Goal: Information Seeking & Learning: Check status

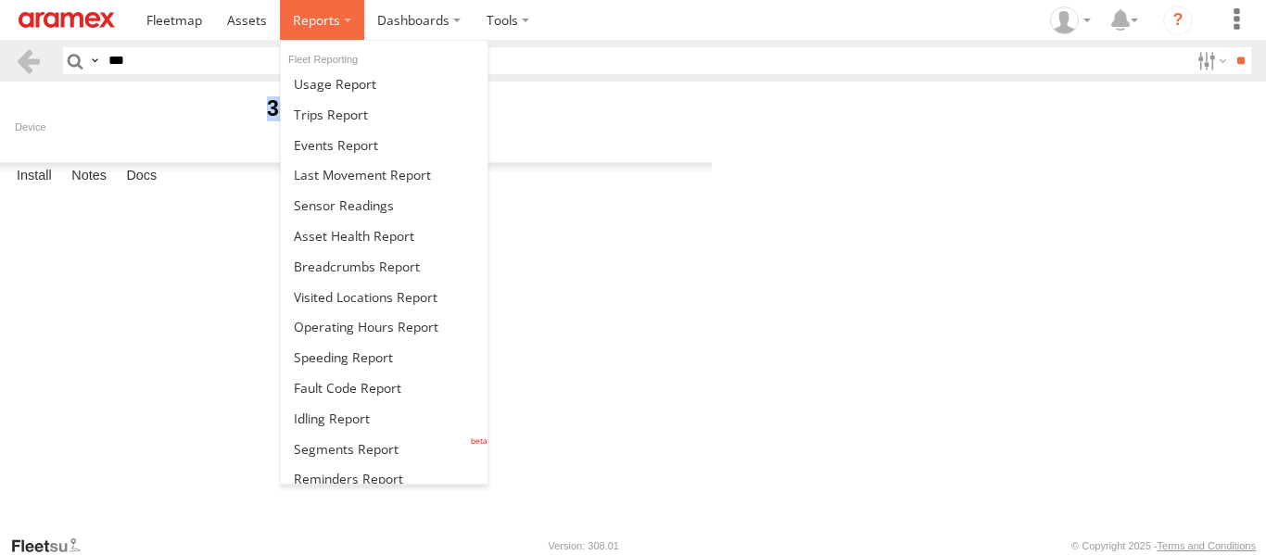
click at [349, 16] on label at bounding box center [322, 20] width 84 height 40
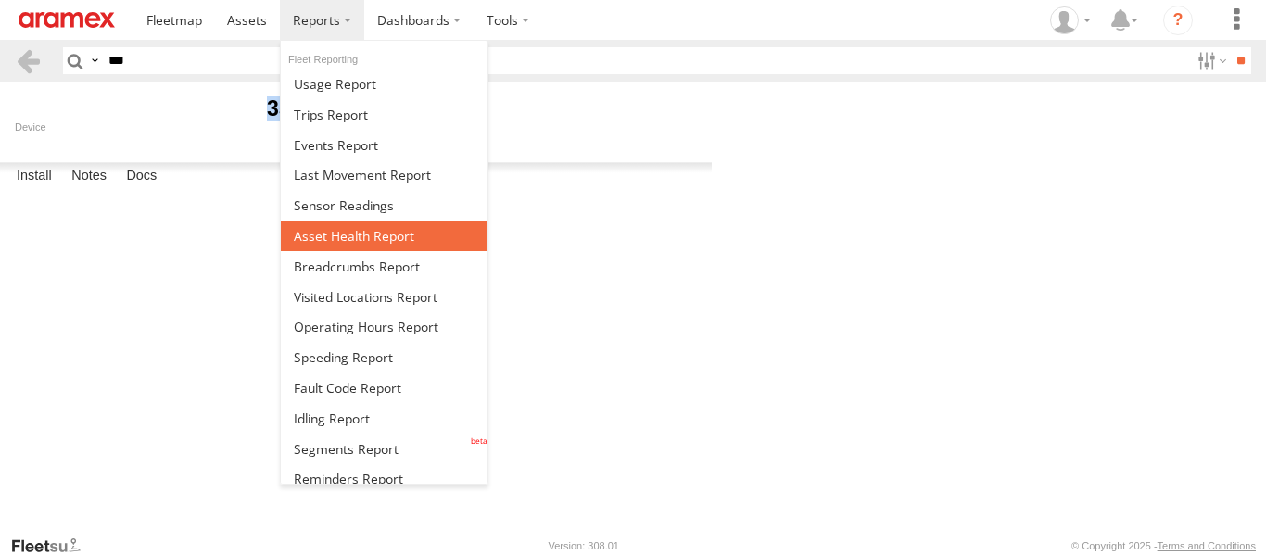
click at [338, 239] on span at bounding box center [354, 236] width 120 height 18
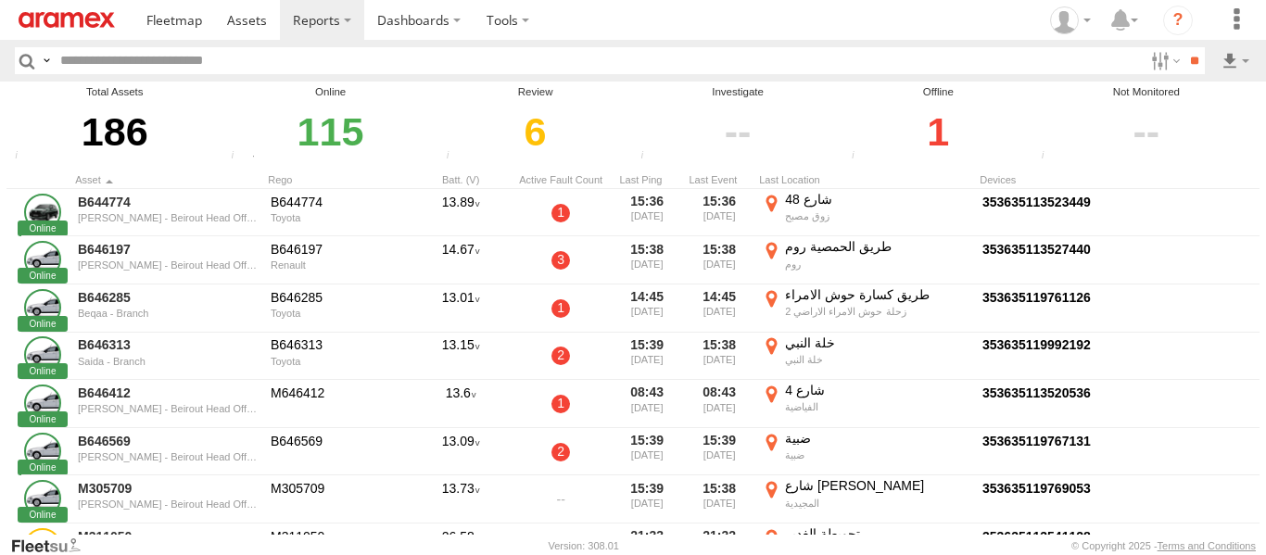
click at [937, 133] on div "1" at bounding box center [938, 132] width 184 height 64
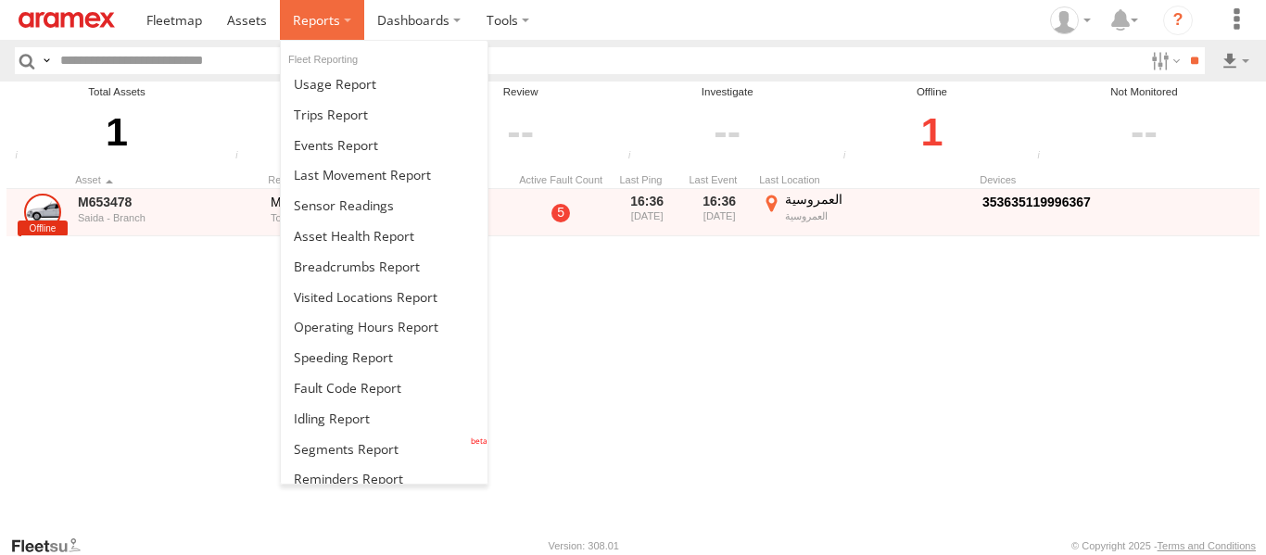
click at [345, 24] on label at bounding box center [322, 20] width 84 height 40
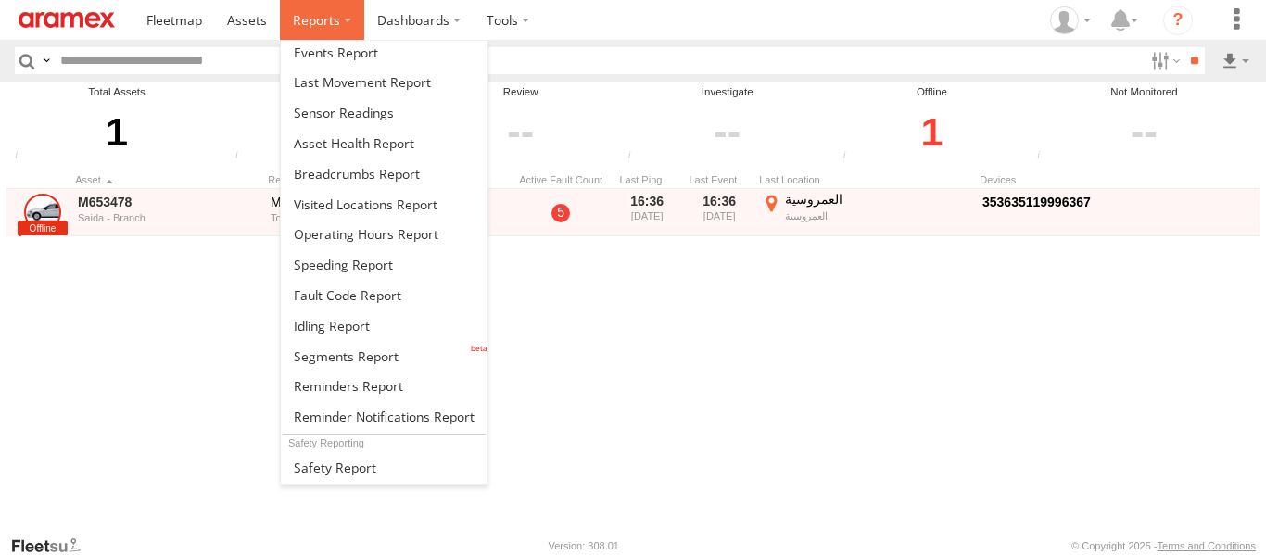
click at [343, 24] on label at bounding box center [322, 20] width 84 height 40
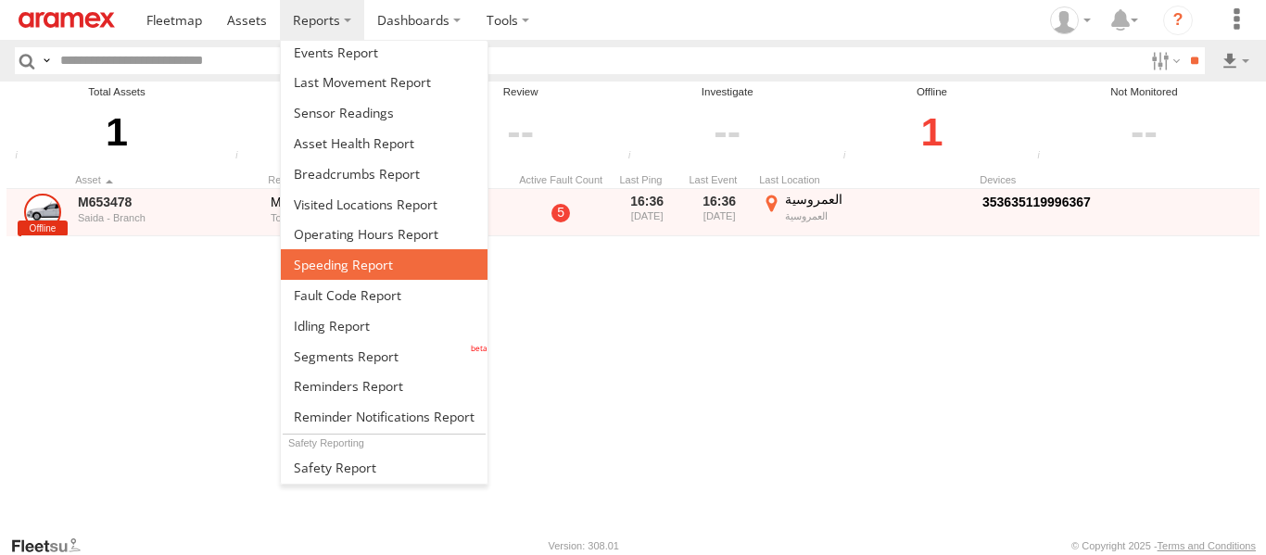
click at [396, 273] on link at bounding box center [384, 264] width 207 height 31
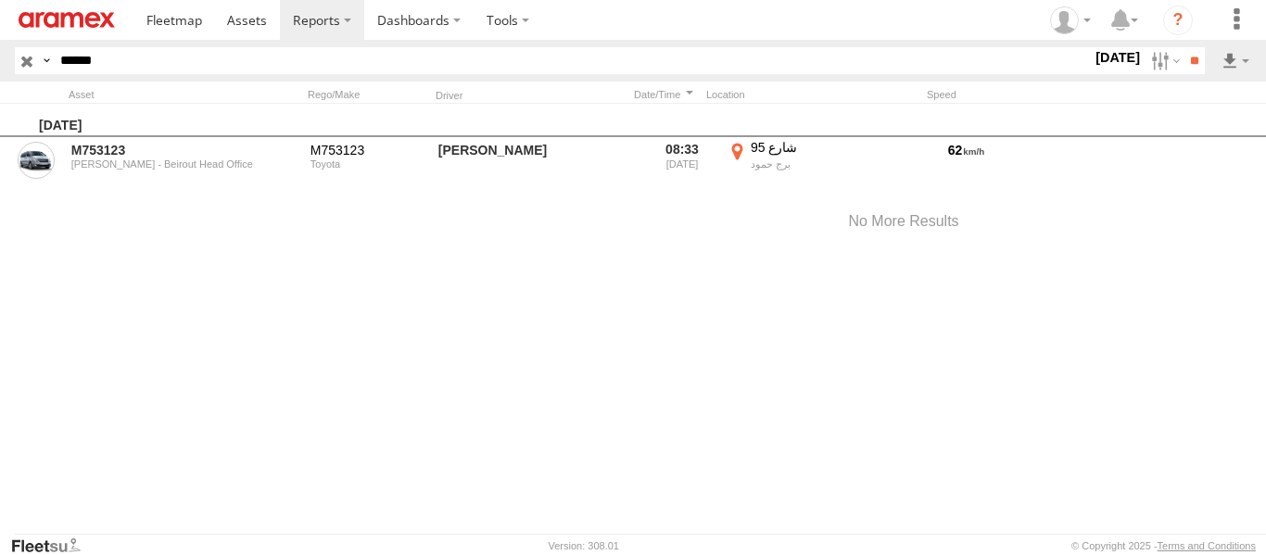
drag, startPoint x: 110, startPoint y: 57, endPoint x: 9, endPoint y: 53, distance: 101.1
click at [21, 53] on div "Search Query Asset ID Asset Label Registration Manufacturer Model VIN" at bounding box center [599, 60] width 1169 height 27
click at [34, 49] on input "button" at bounding box center [27, 60] width 24 height 27
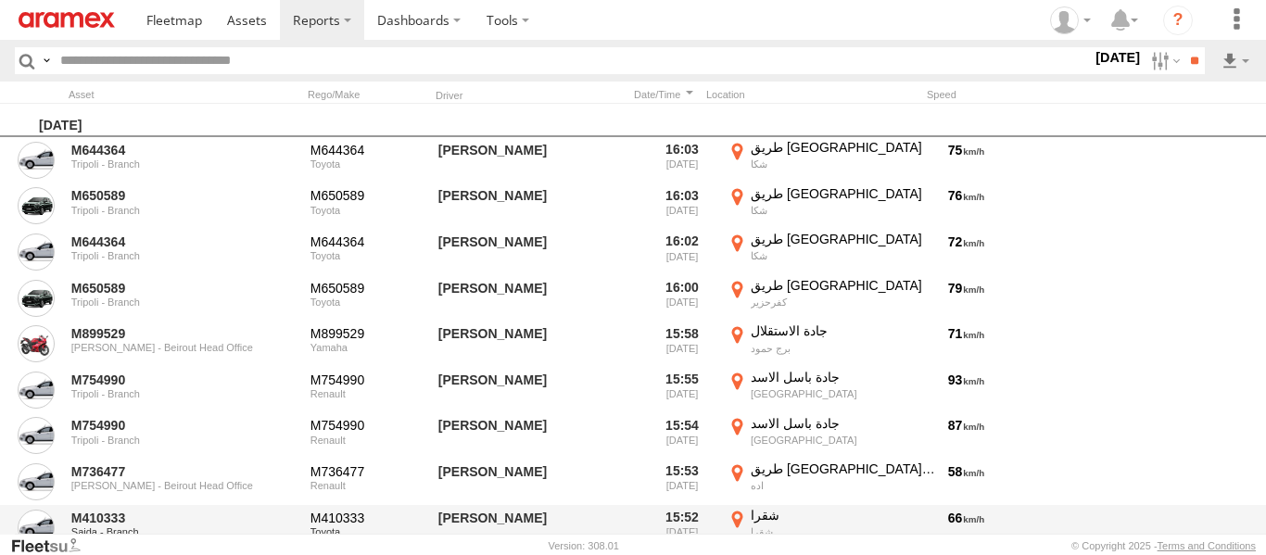
drag, startPoint x: 8, startPoint y: 542, endPoint x: 16, endPoint y: 507, distance: 36.0
click at [6, 523] on body "?" at bounding box center [633, 277] width 1266 height 555
